Goal: Complete application form: Complete application form

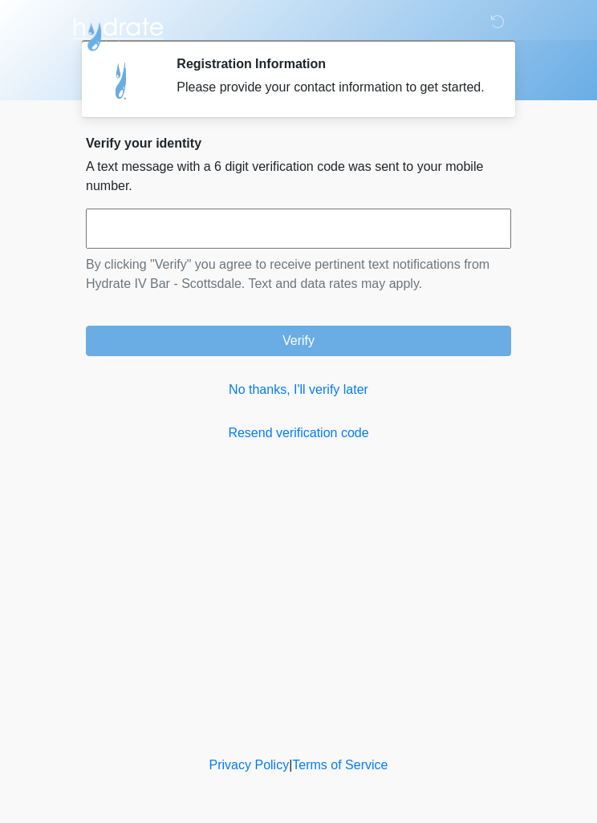
click at [452, 246] on input "text" at bounding box center [298, 229] width 425 height 40
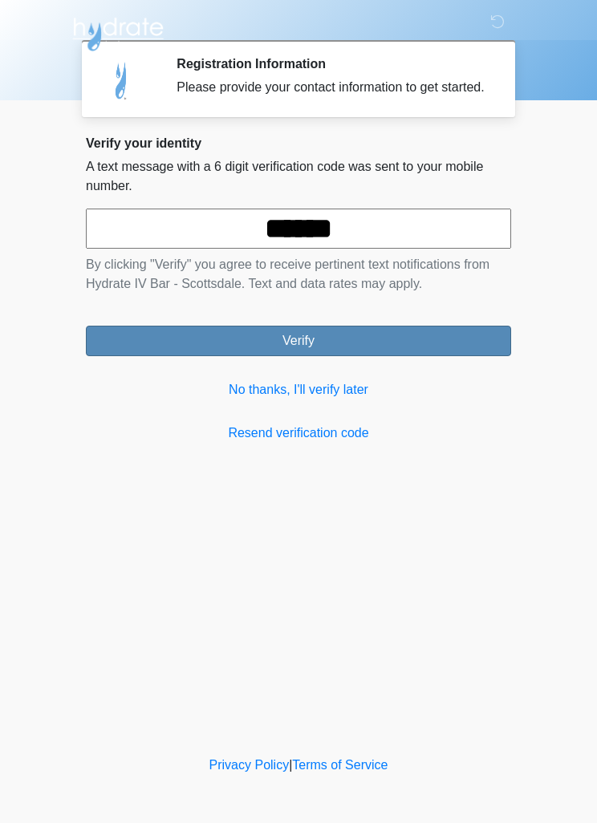
type input "******"
click at [428, 356] on button "Verify" at bounding box center [298, 341] width 425 height 30
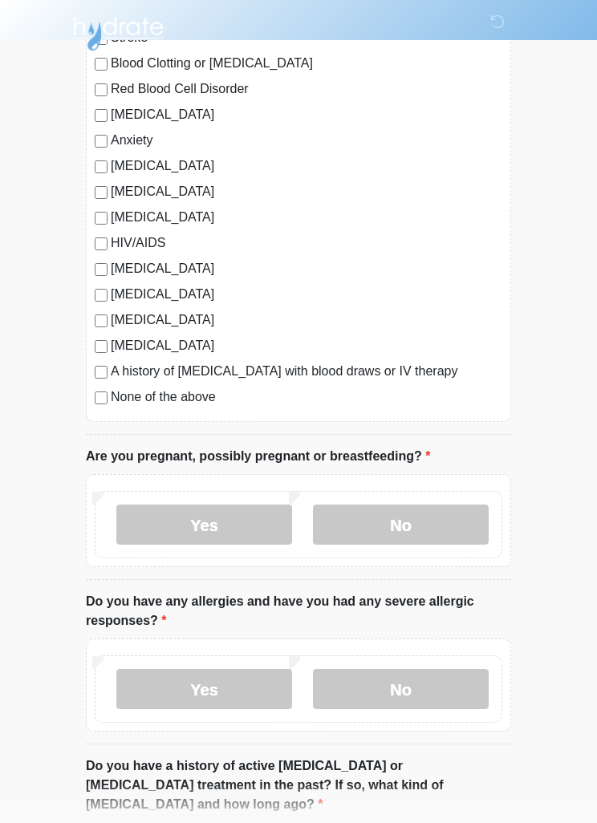
scroll to position [255, 0]
click at [451, 522] on label "No" at bounding box center [401, 525] width 176 height 40
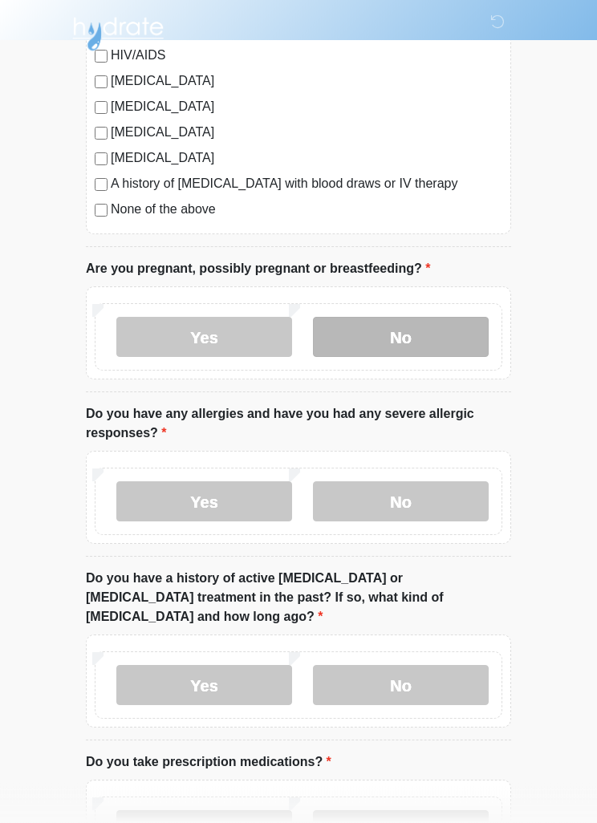
scroll to position [443, 0]
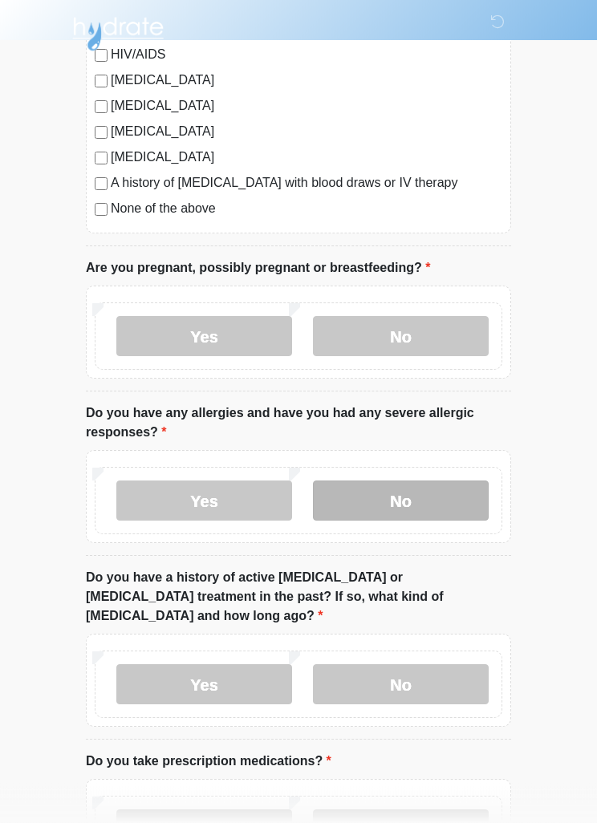
click at [468, 497] on label "No" at bounding box center [401, 501] width 176 height 40
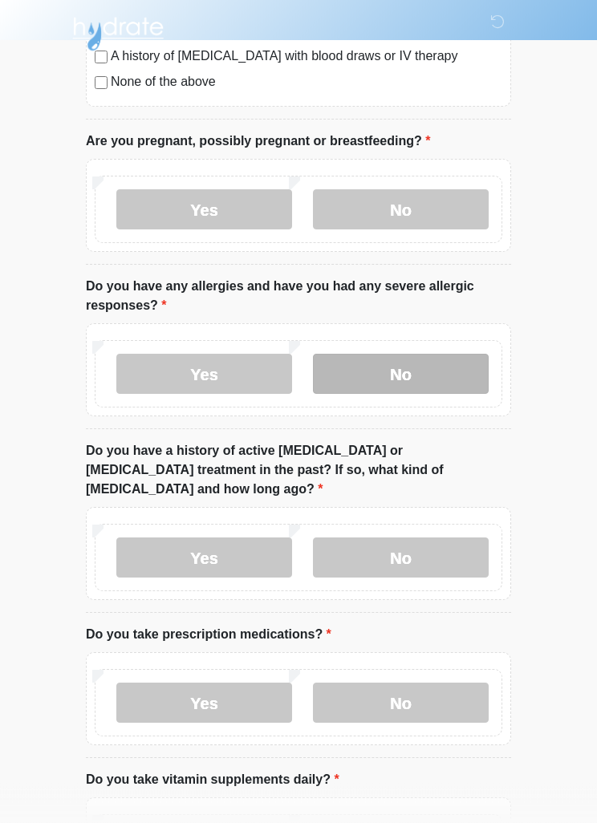
scroll to position [570, 0]
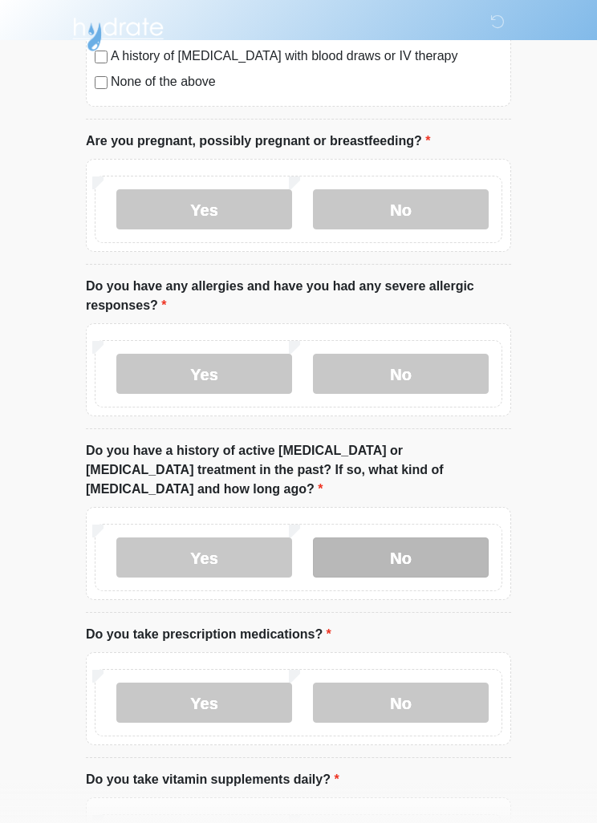
click at [453, 537] on label "No" at bounding box center [401, 557] width 176 height 40
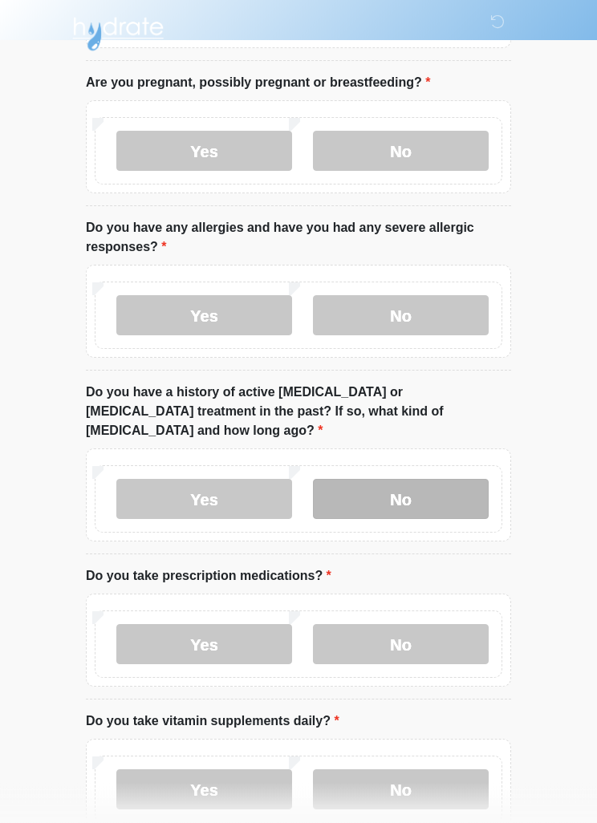
scroll to position [635, 0]
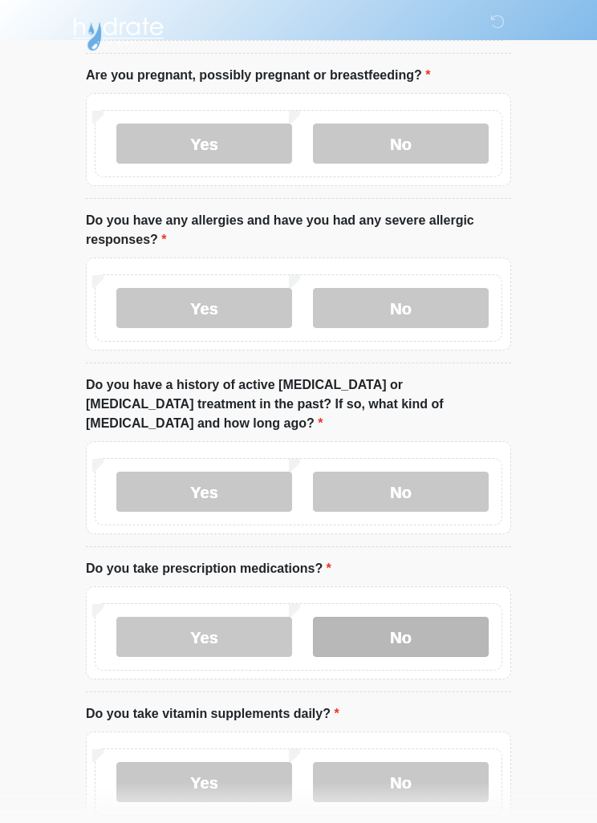
click at [434, 618] on label "No" at bounding box center [401, 638] width 176 height 40
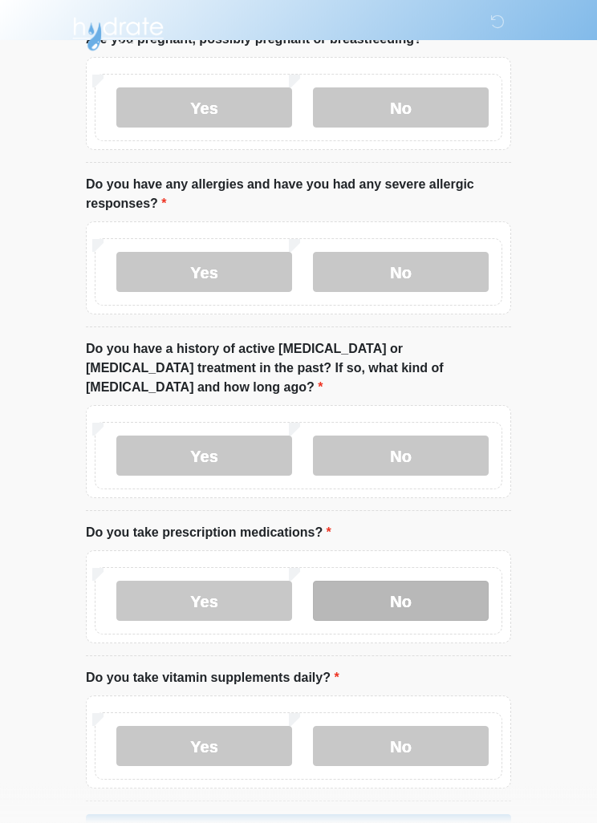
scroll to position [708, 0]
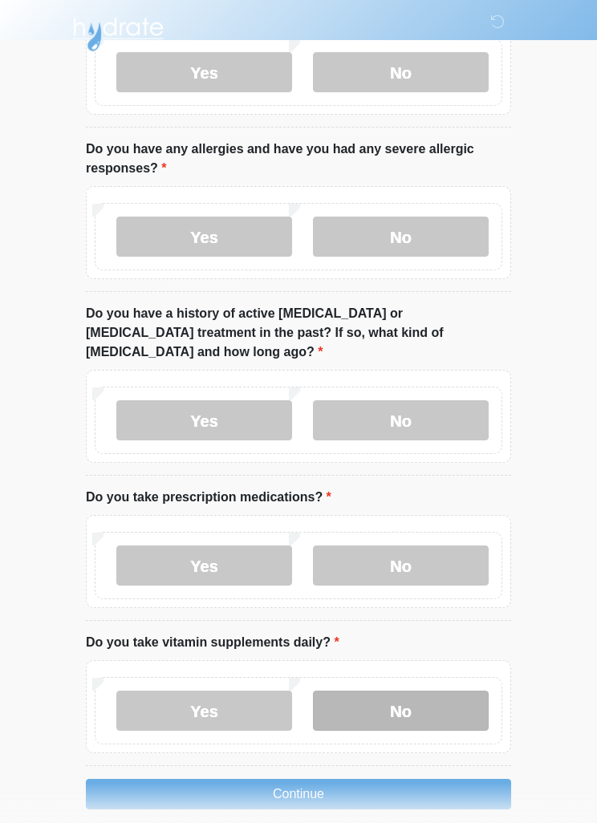
click at [455, 691] on label "No" at bounding box center [401, 711] width 176 height 40
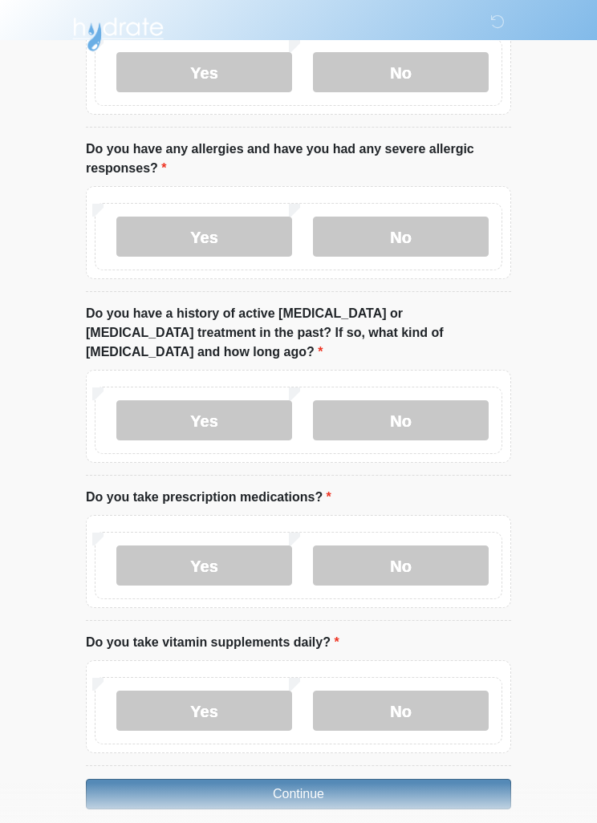
click at [436, 779] on button "Continue" at bounding box center [298, 794] width 425 height 30
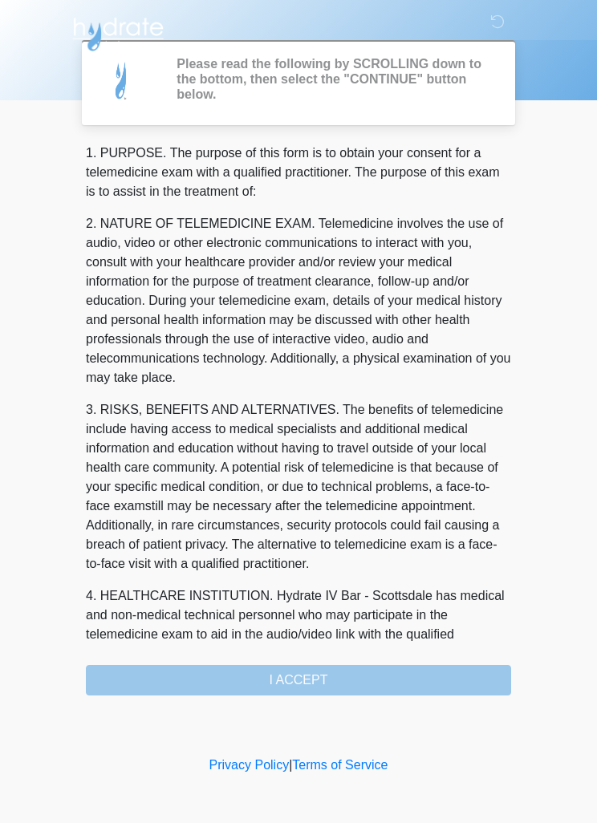
scroll to position [0, 0]
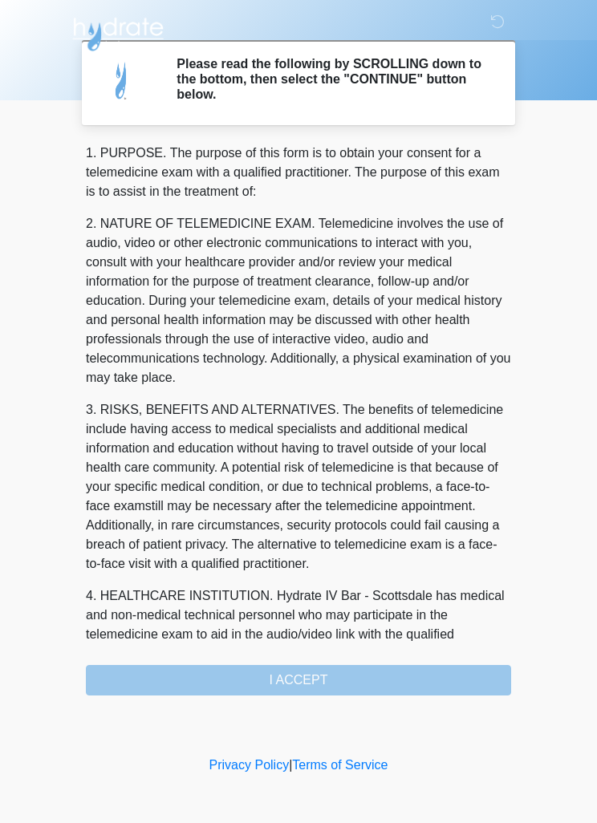
click at [450, 672] on div "1. PURPOSE. The purpose of this form is to obtain your consent for a telemedici…" at bounding box center [298, 420] width 425 height 552
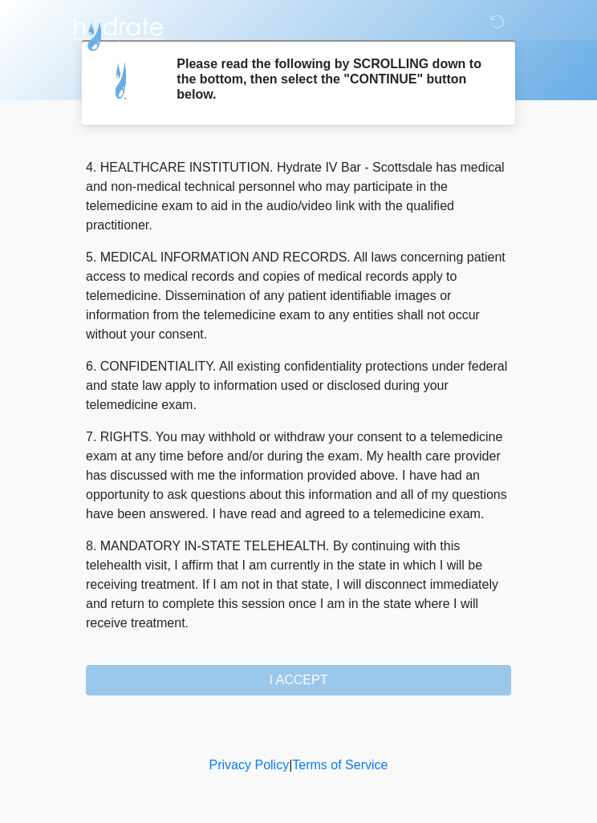
click at [351, 671] on button "I ACCEPT" at bounding box center [298, 680] width 425 height 30
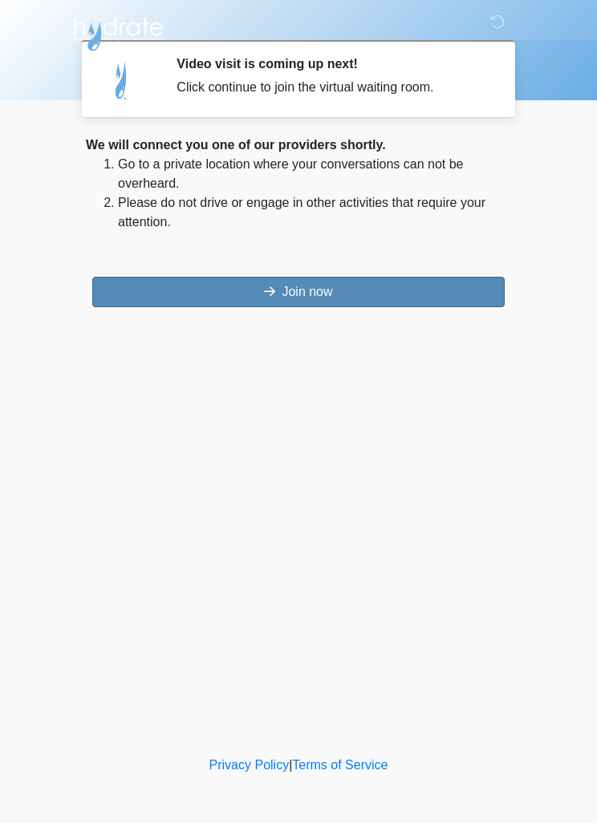
click at [415, 286] on button "Join now" at bounding box center [298, 292] width 412 height 30
